Goal: Task Accomplishment & Management: Manage account settings

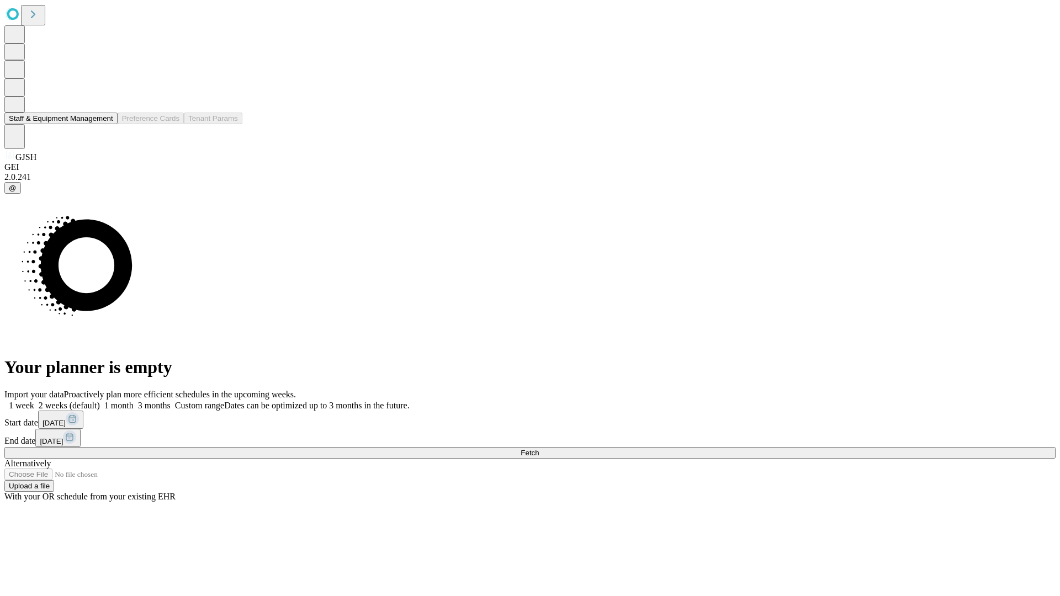
click at [105, 124] on button "Staff & Equipment Management" at bounding box center [60, 119] width 113 height 12
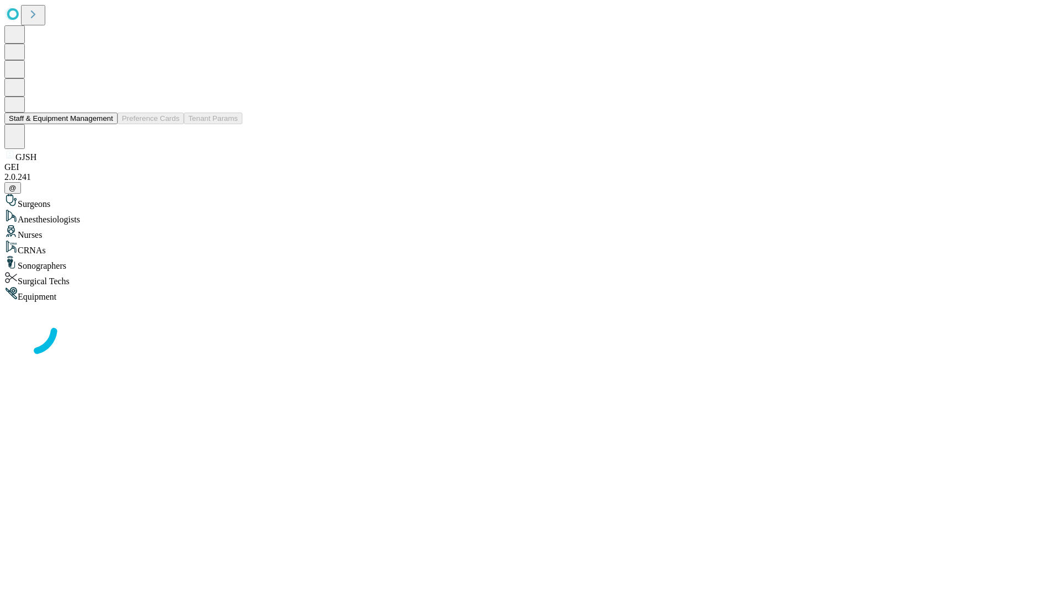
click at [105, 124] on button "Staff & Equipment Management" at bounding box center [60, 119] width 113 height 12
